Goal: Task Accomplishment & Management: Manage account settings

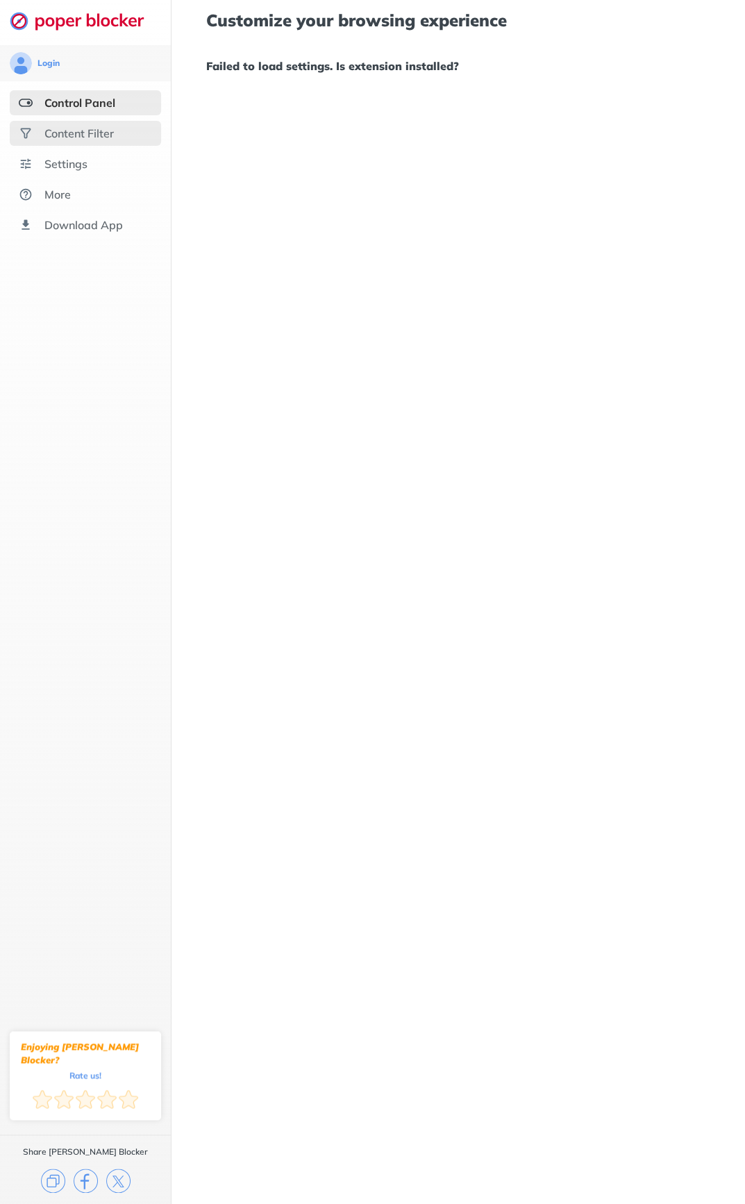
click at [65, 137] on div "Content Filter" at bounding box center [78, 133] width 69 height 14
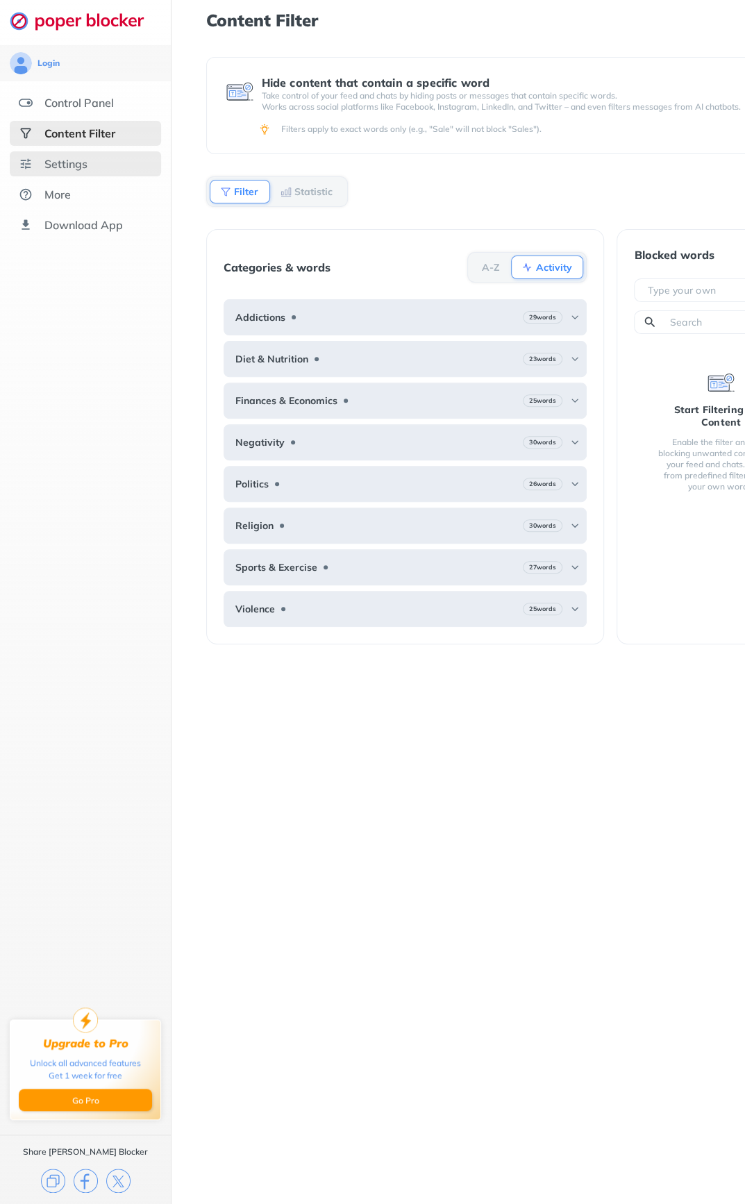
click at [69, 165] on div "Settings" at bounding box center [65, 164] width 43 height 14
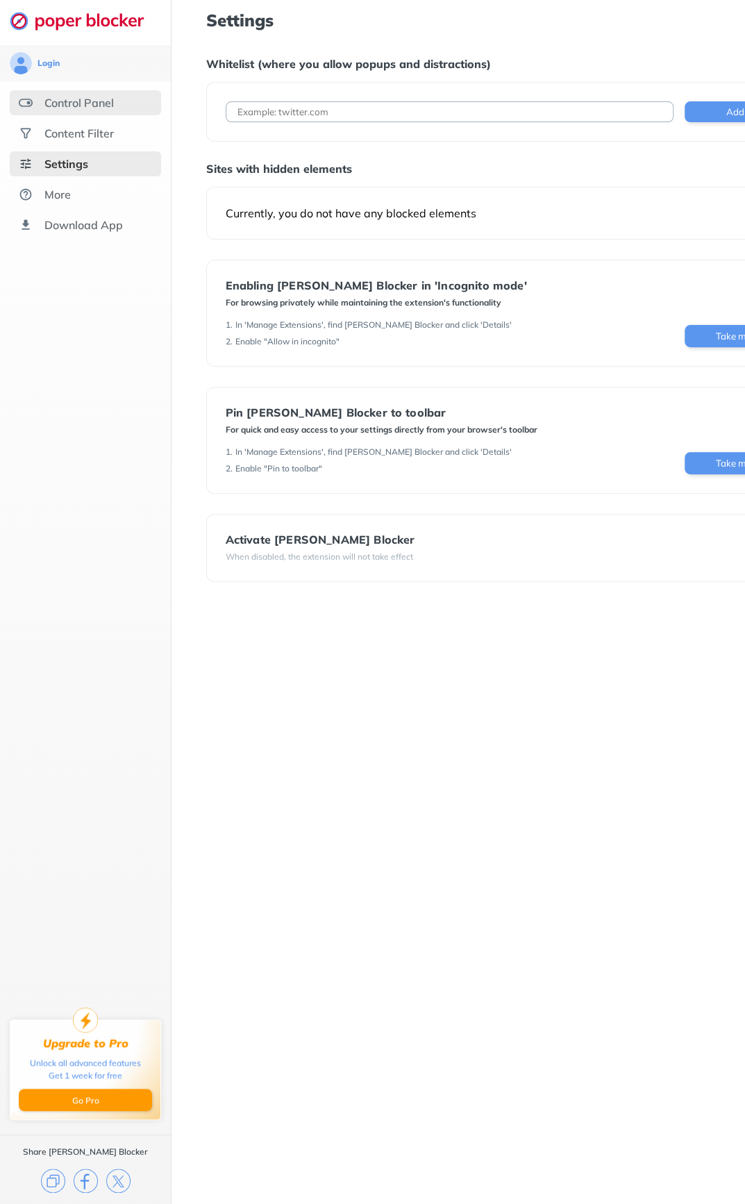
click at [67, 97] on div "Control Panel" at bounding box center [78, 103] width 69 height 14
